Goal: Information Seeking & Learning: Learn about a topic

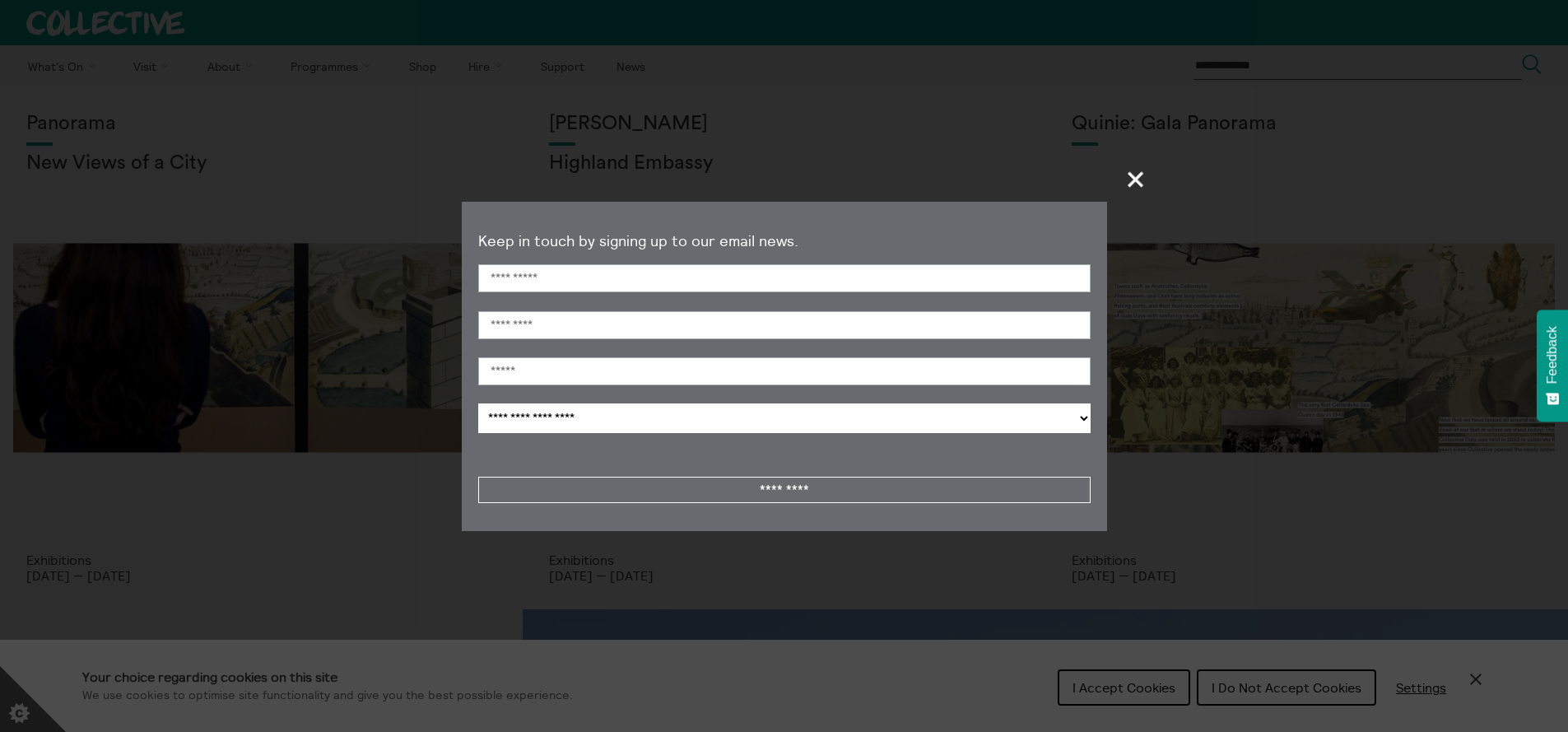
click at [1133, 187] on span "+" at bounding box center [1137, 179] width 49 height 49
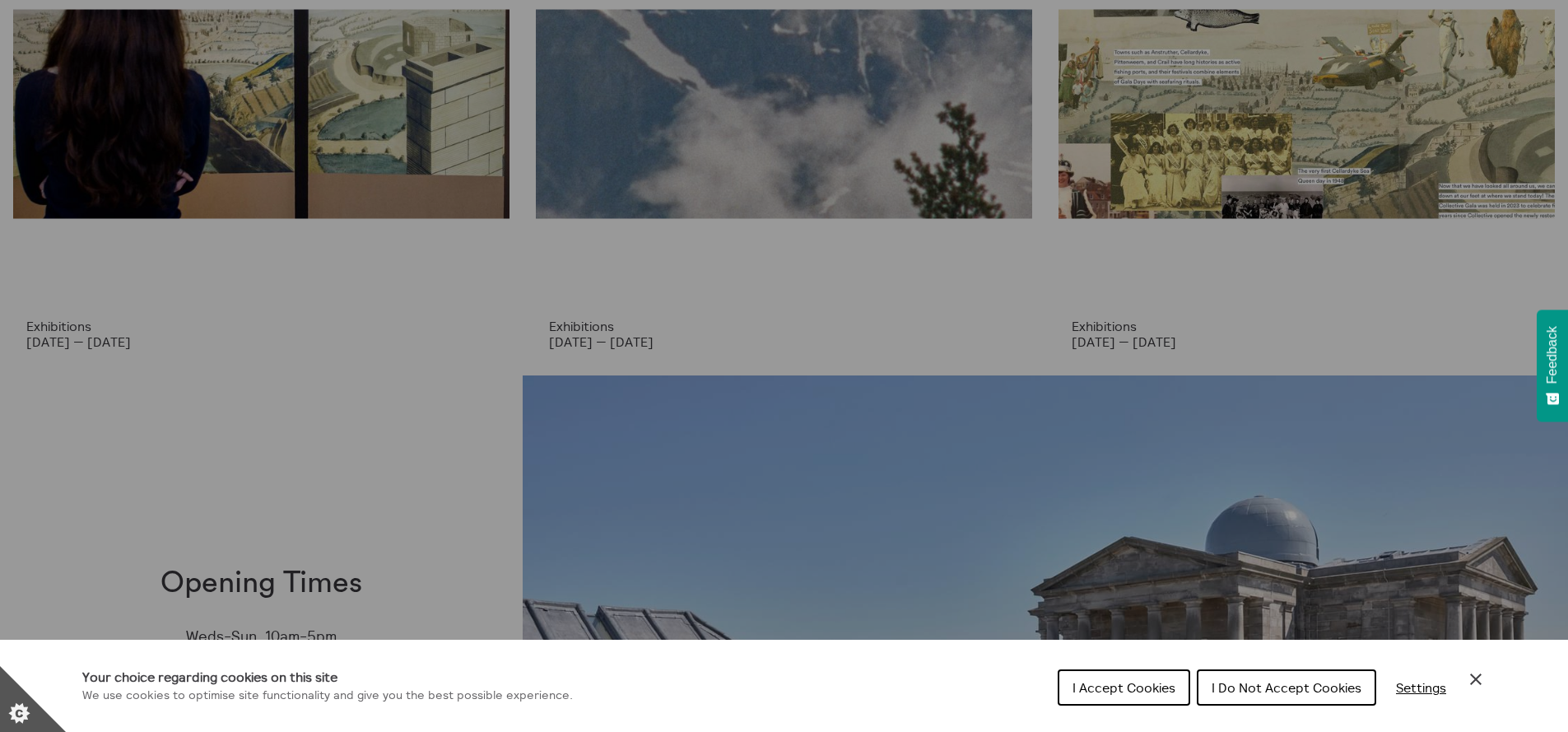
scroll to position [299, 0]
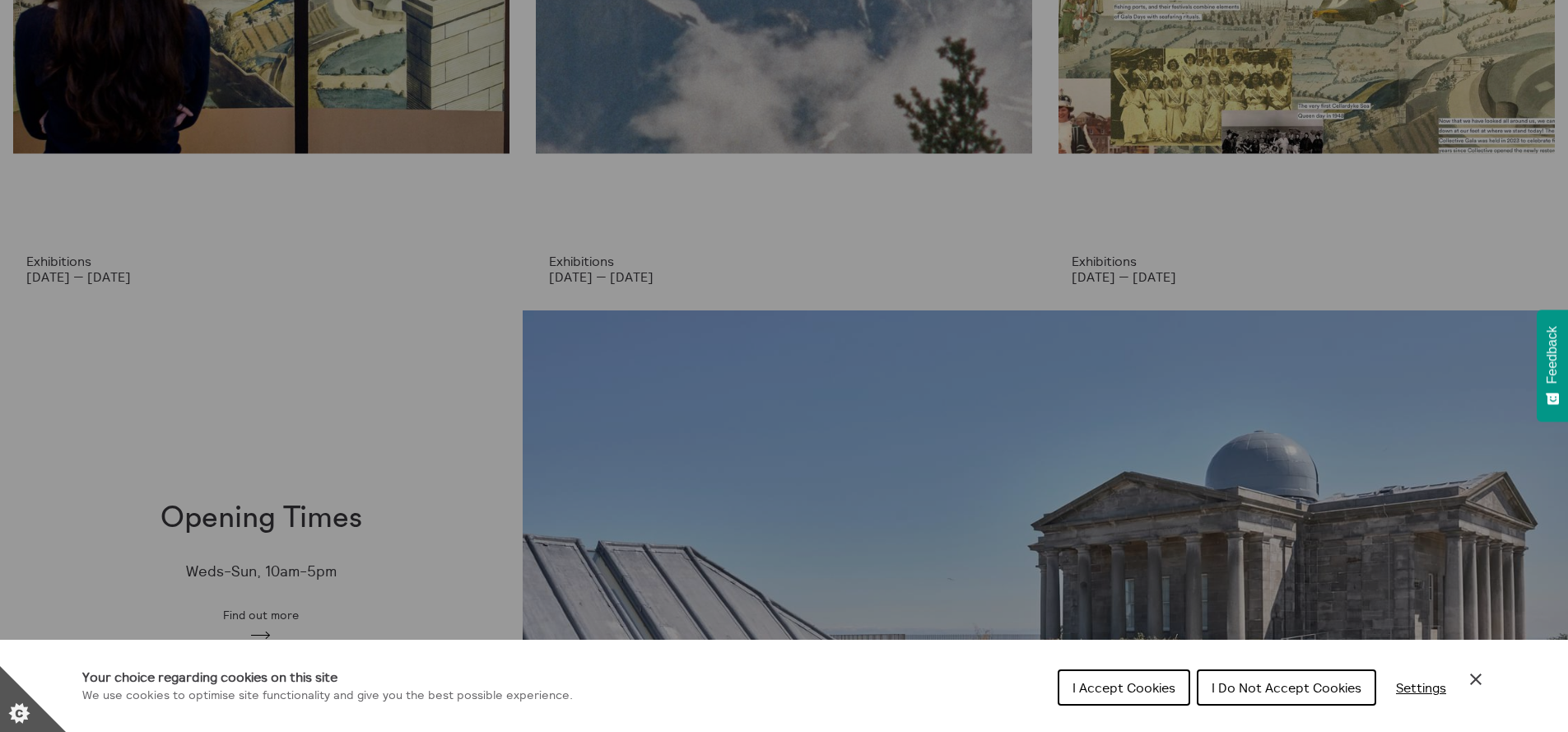
click at [1283, 693] on button "I Do Not Accept Cookies" at bounding box center [1287, 687] width 180 height 36
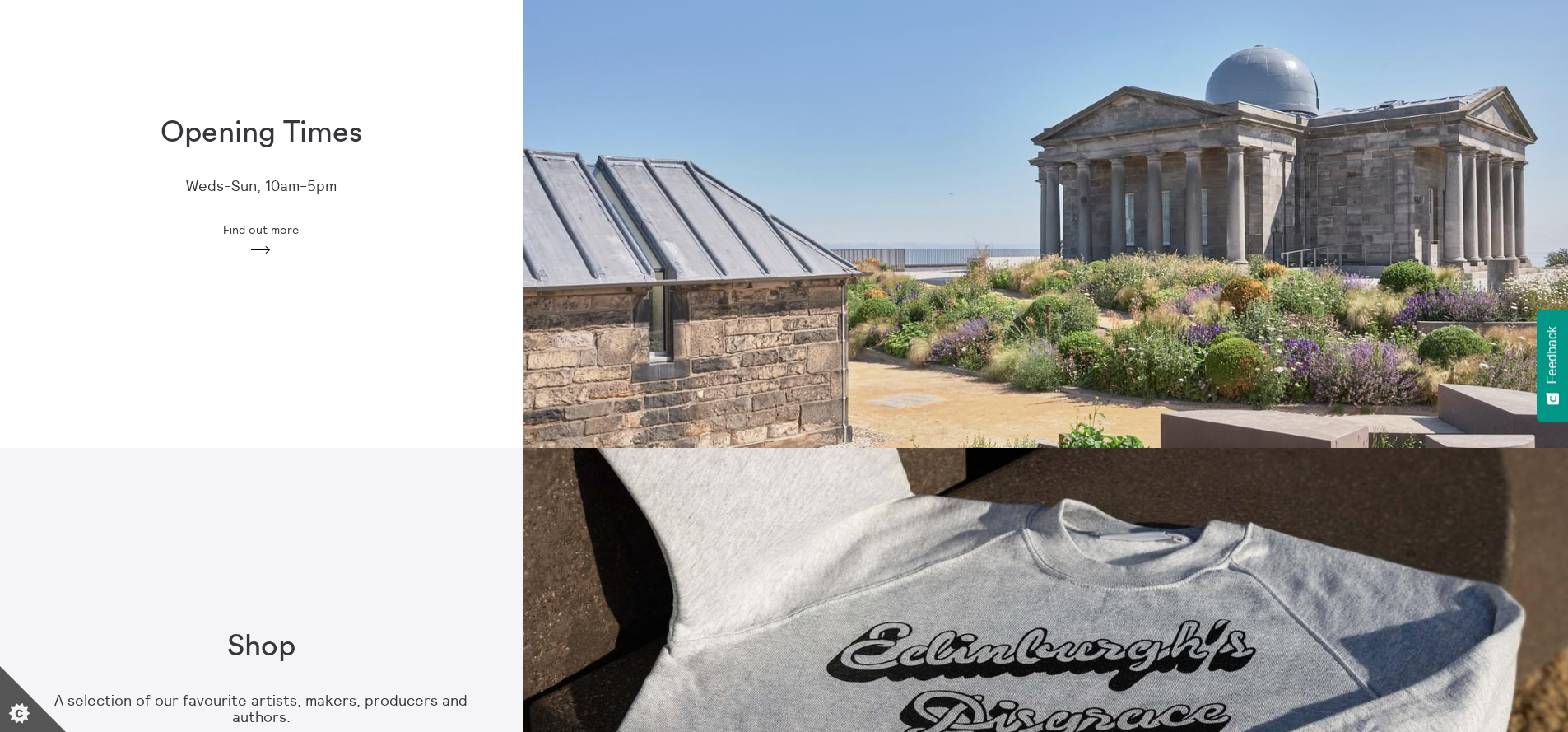
scroll to position [0, 0]
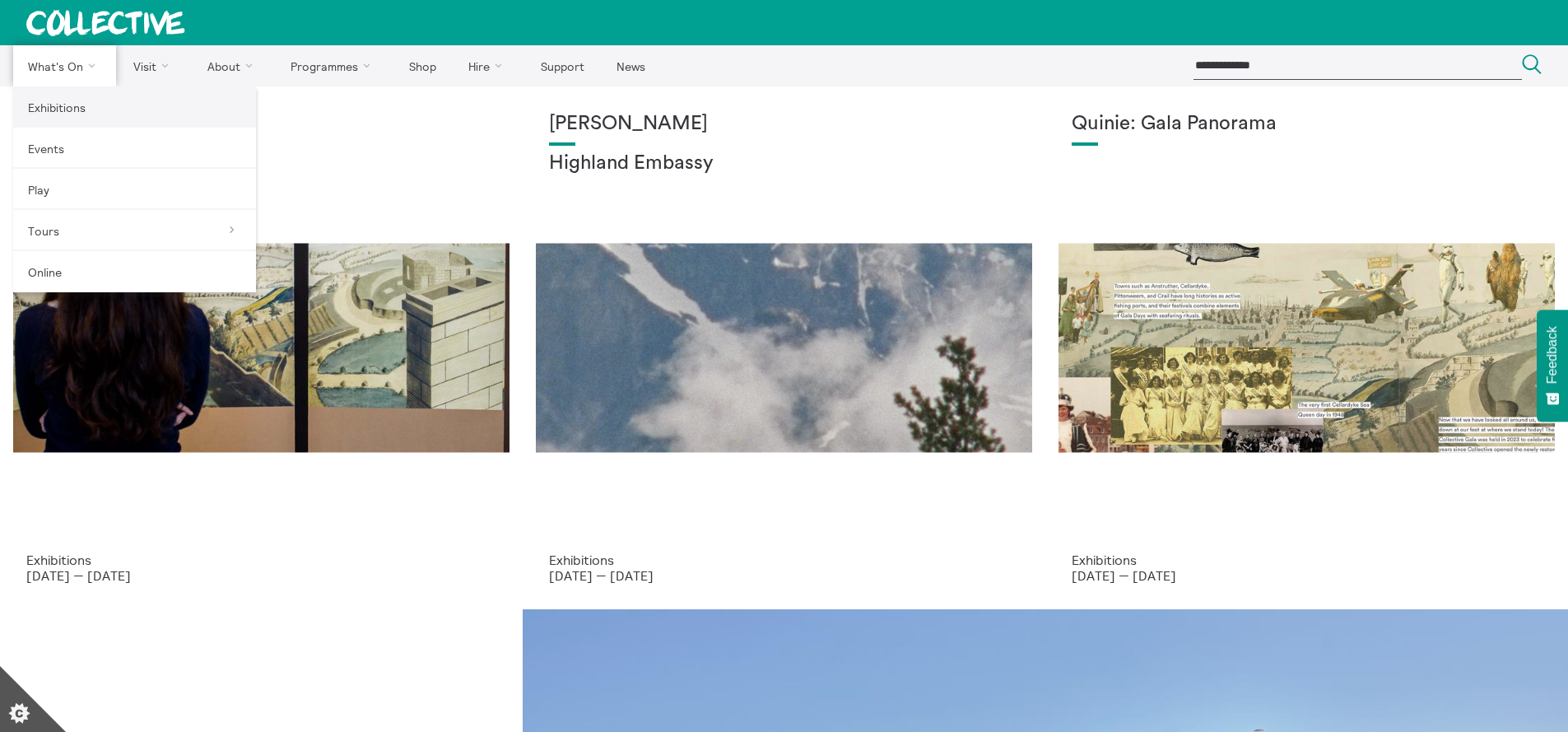
click at [32, 111] on link "Exhibitions" at bounding box center [135, 107] width 243 height 41
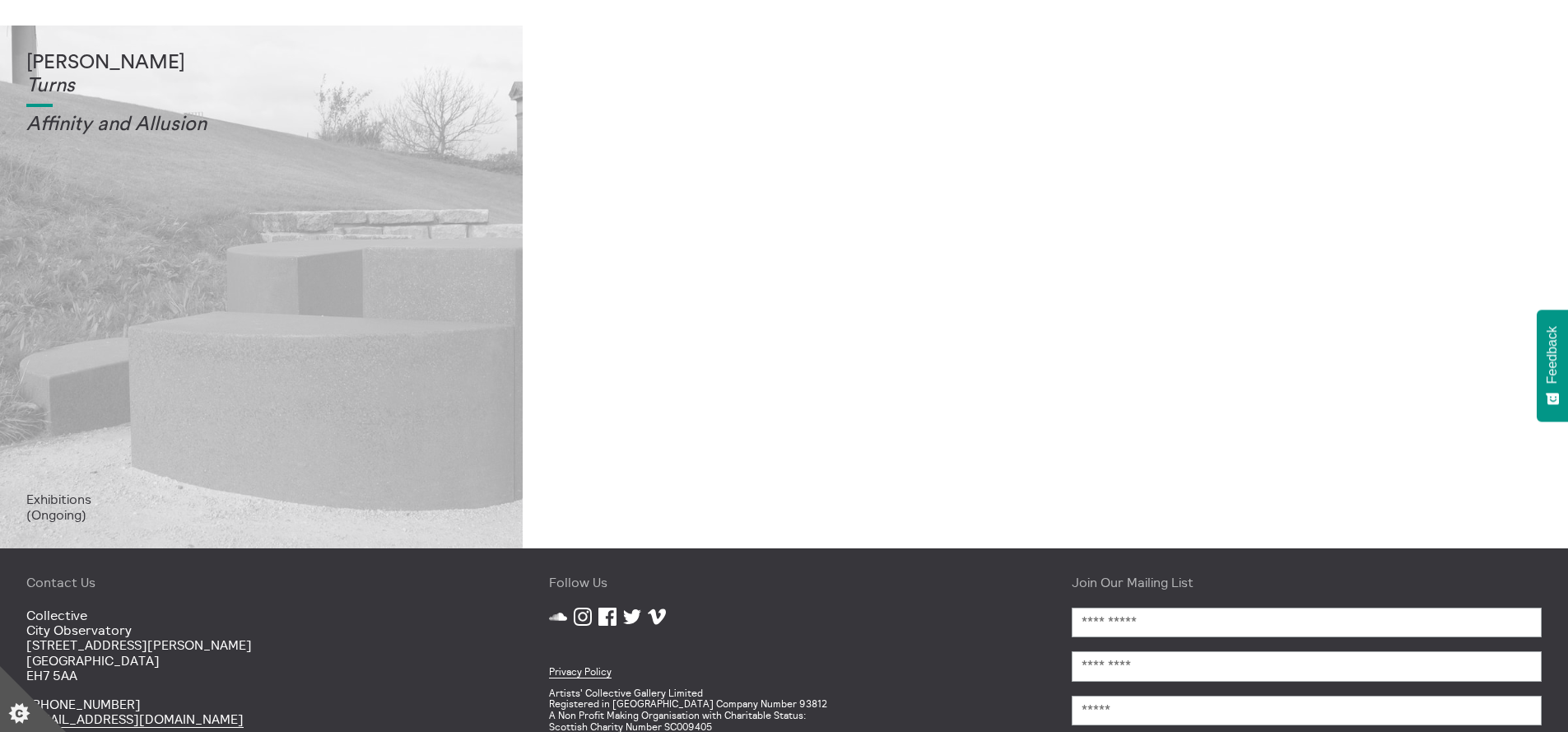
scroll to position [581, 0]
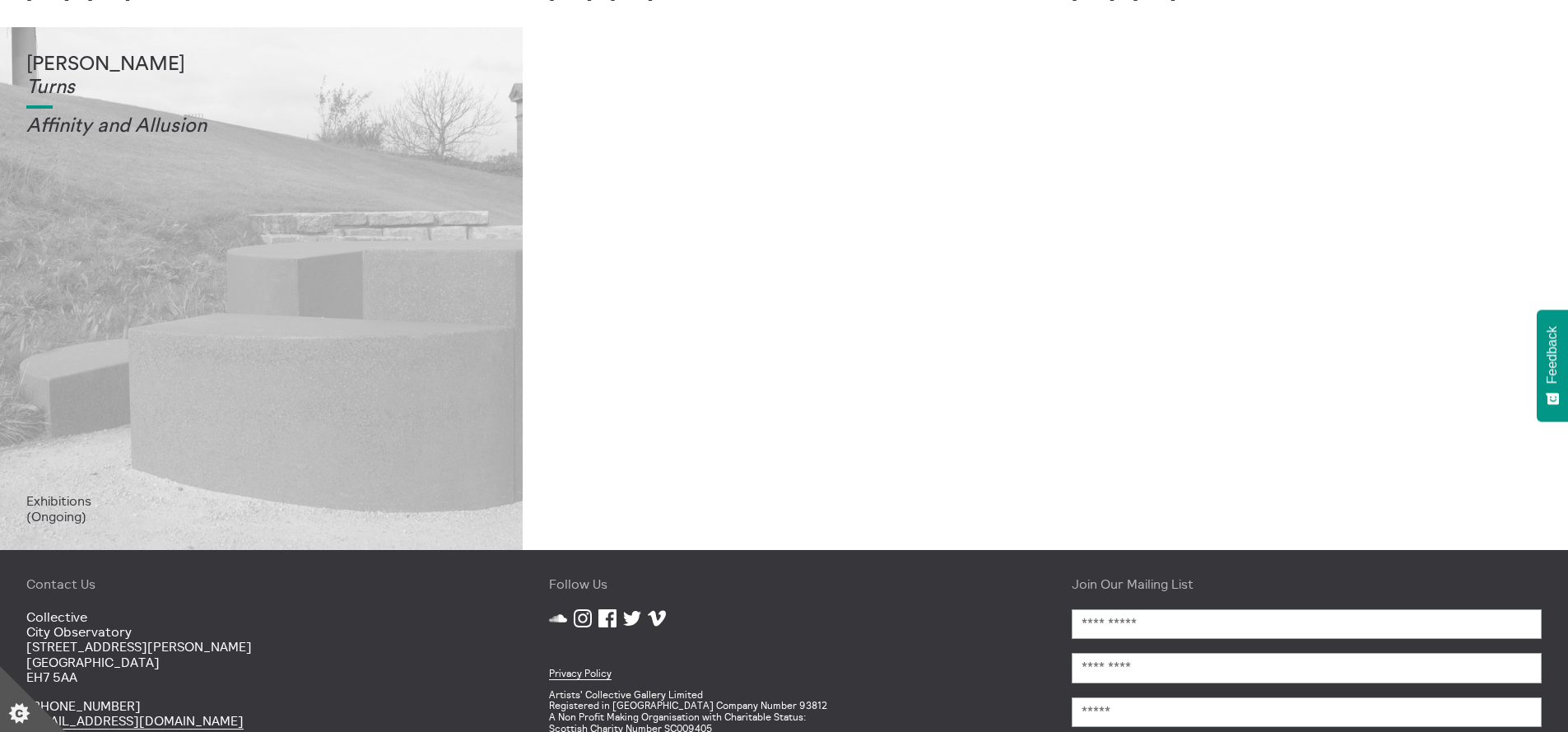
click at [253, 247] on div "Tessa Lynch Turns Affinity and Allusi on" at bounding box center [261, 273] width 470 height 439
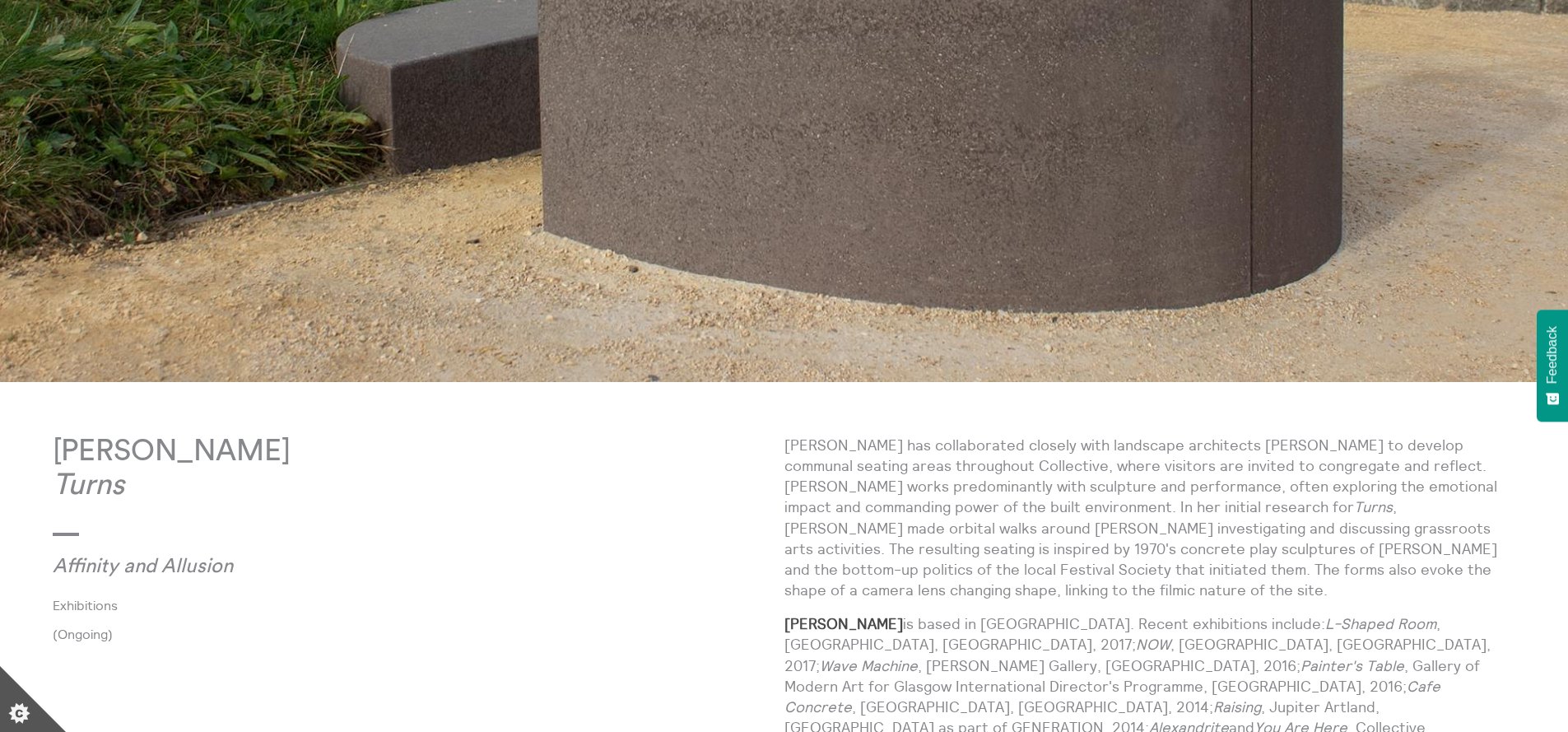
scroll to position [335, 0]
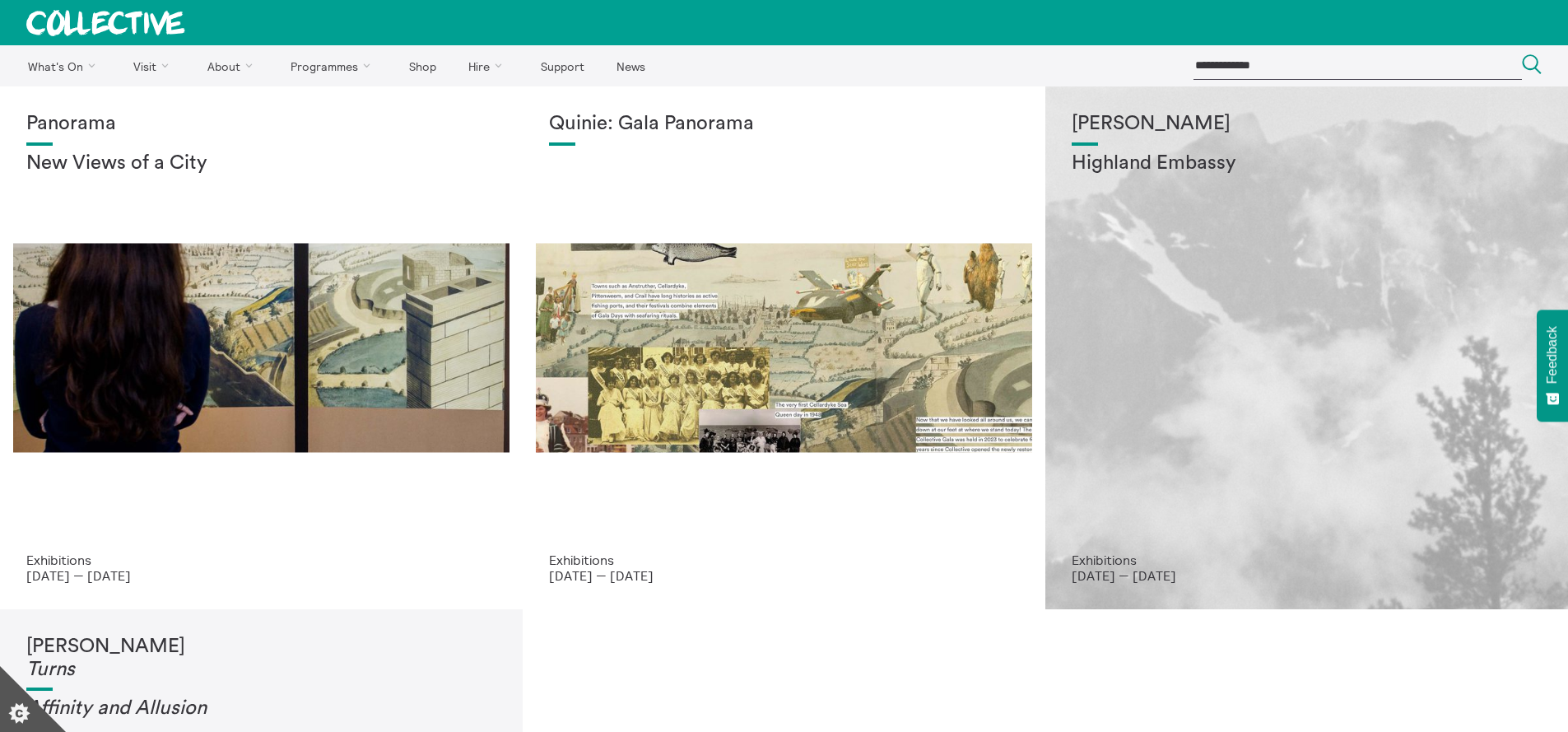
click at [1284, 318] on div "[PERSON_NAME] Highland Embassy" at bounding box center [1306, 332] width 470 height 439
